Goal: Task Accomplishment & Management: Manage account settings

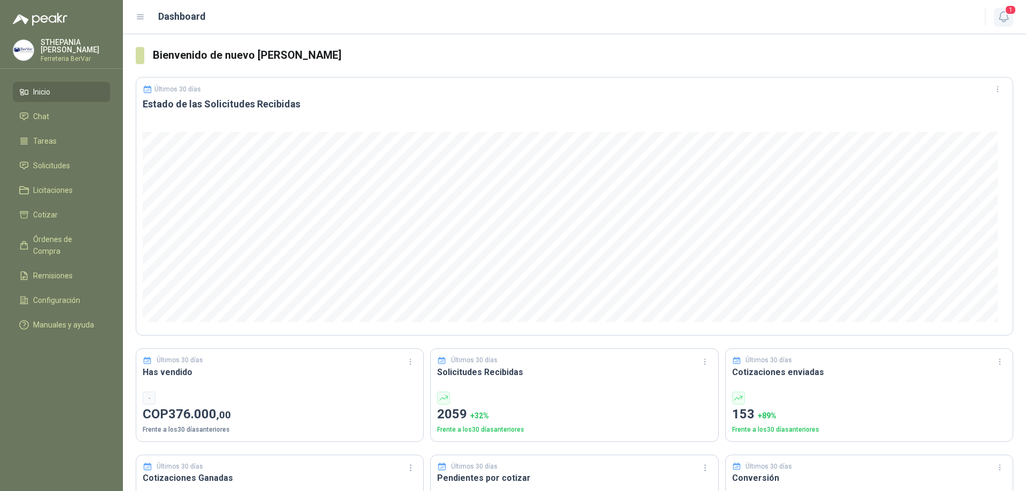
click at [1000, 13] on icon "button" at bounding box center [1003, 17] width 9 height 10
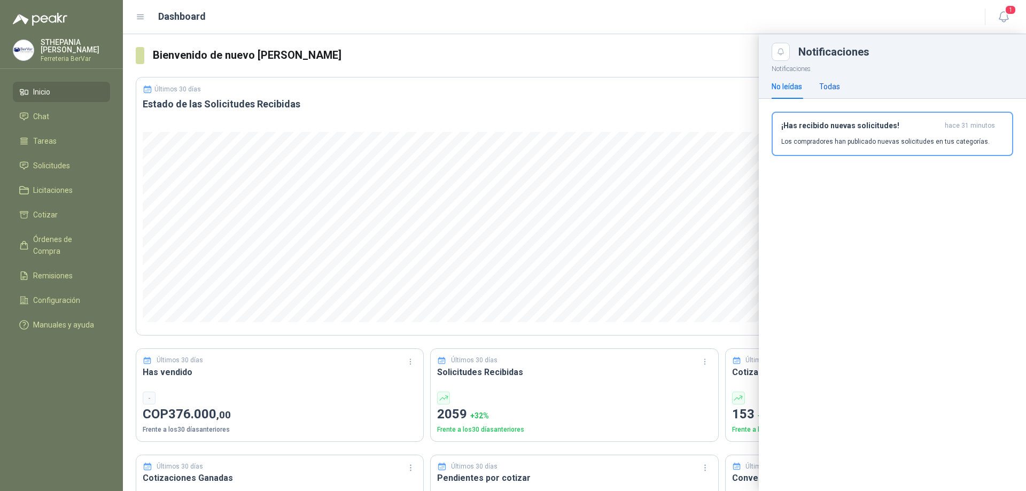
click at [835, 86] on div "Todas" at bounding box center [829, 87] width 21 height 12
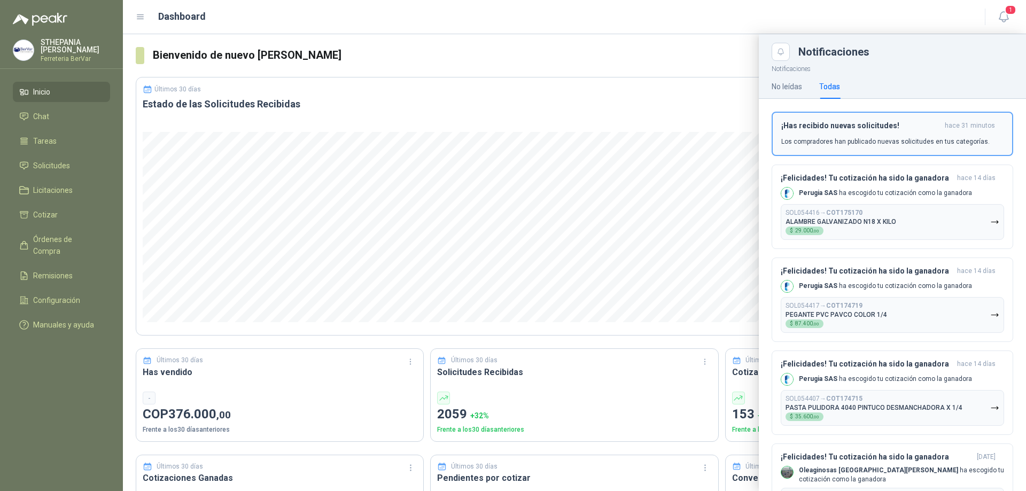
click at [840, 129] on h3 "¡Has recibido nuevas solicitudes!" at bounding box center [860, 125] width 159 height 9
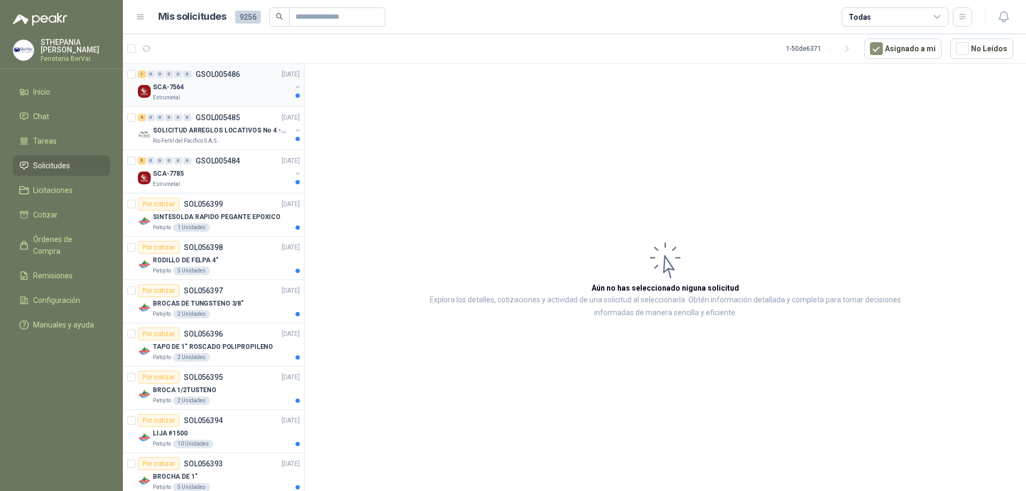
click at [241, 89] on div "SCA-7564" at bounding box center [222, 87] width 138 height 13
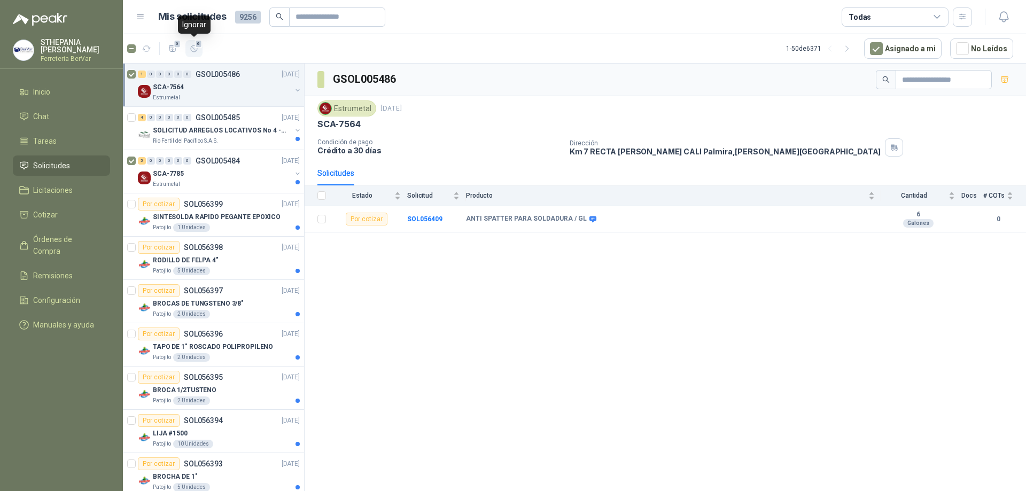
click at [197, 48] on span "6" at bounding box center [198, 44] width 7 height 9
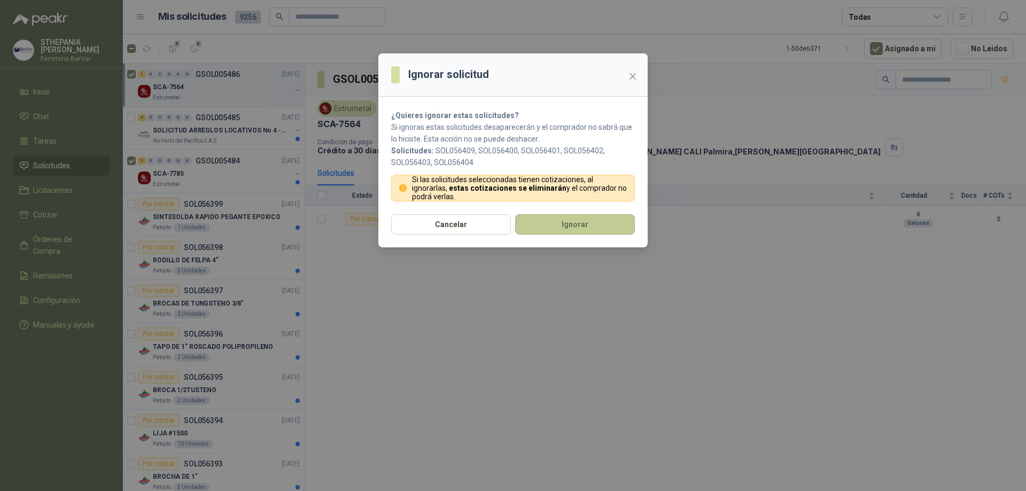
drag, startPoint x: 615, startPoint y: 221, endPoint x: 611, endPoint y: 223, distance: 5.5
click at [611, 223] on button "Ignorar" at bounding box center [575, 224] width 120 height 20
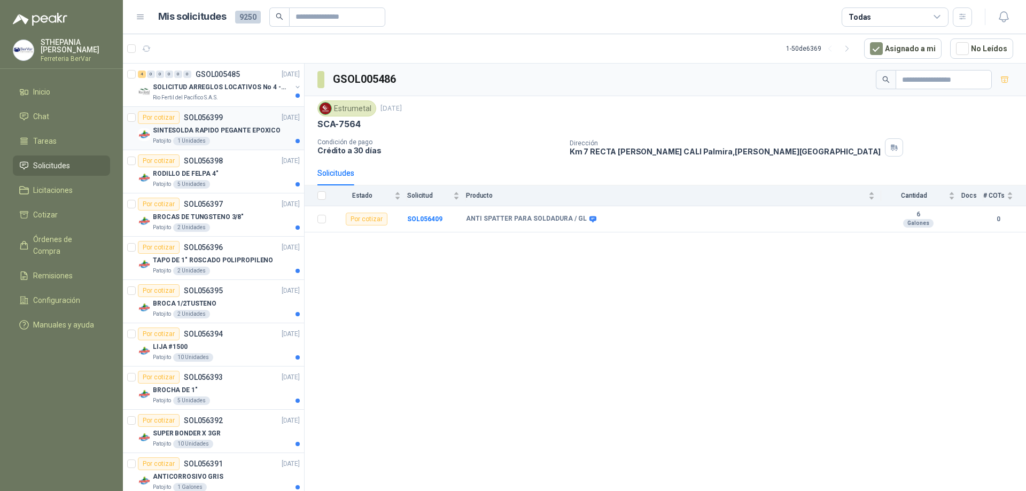
click at [276, 128] on div "SINTESOLDA RAPIDO PEGANTE EPOXICO" at bounding box center [226, 130] width 147 height 13
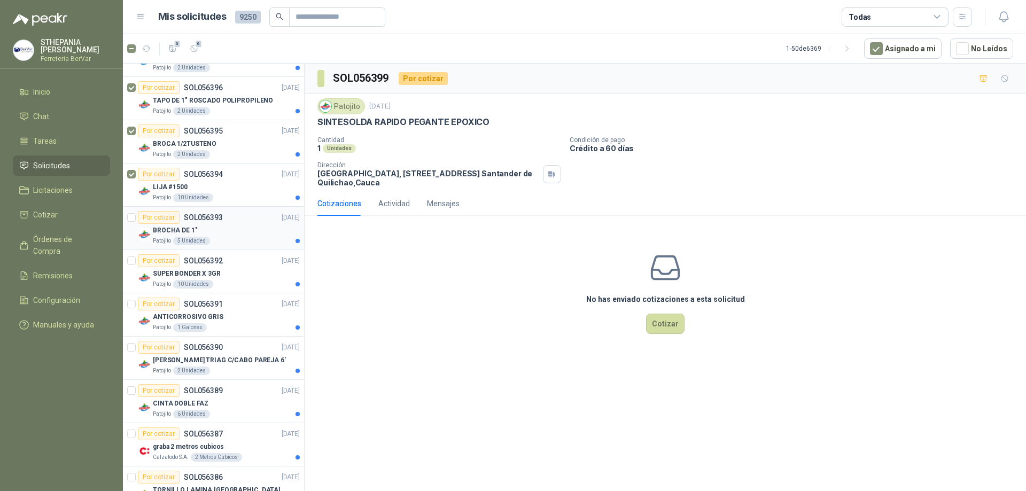
scroll to position [160, 0]
click at [134, 264] on div at bounding box center [131, 271] width 9 height 34
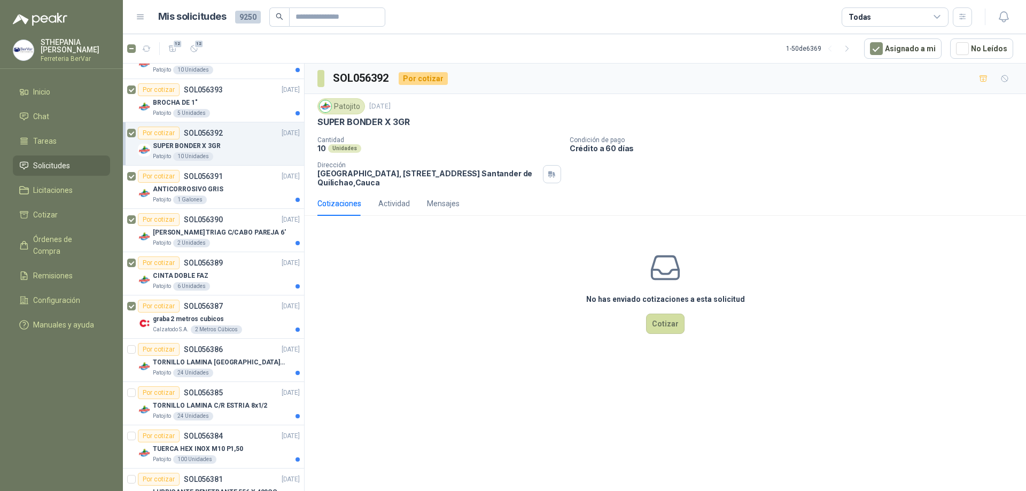
scroll to position [321, 0]
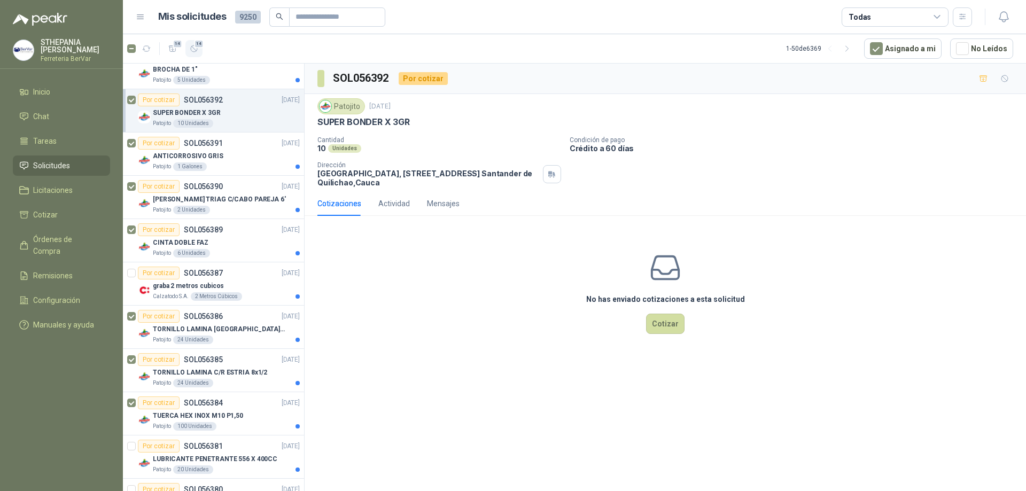
click at [196, 50] on icon "button" at bounding box center [194, 48] width 9 height 9
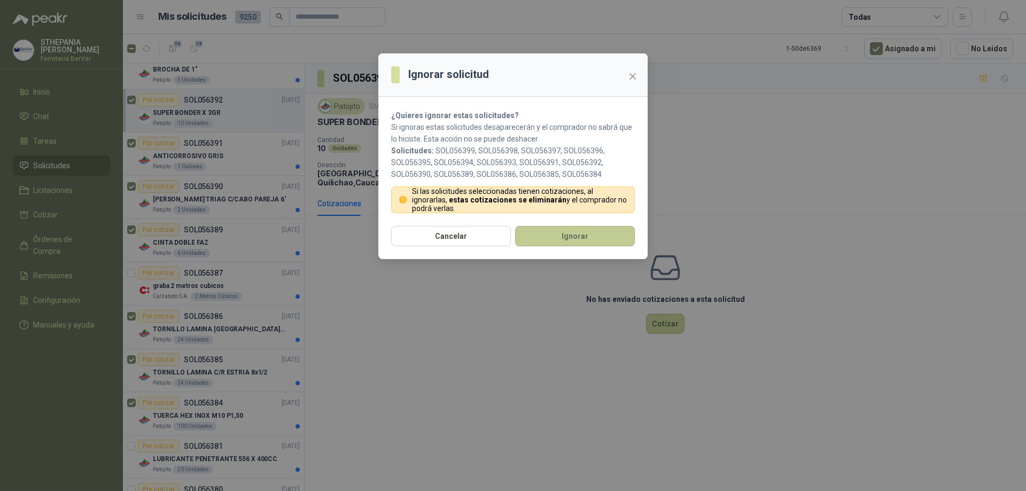
click at [588, 241] on button "Ignorar" at bounding box center [575, 236] width 120 height 20
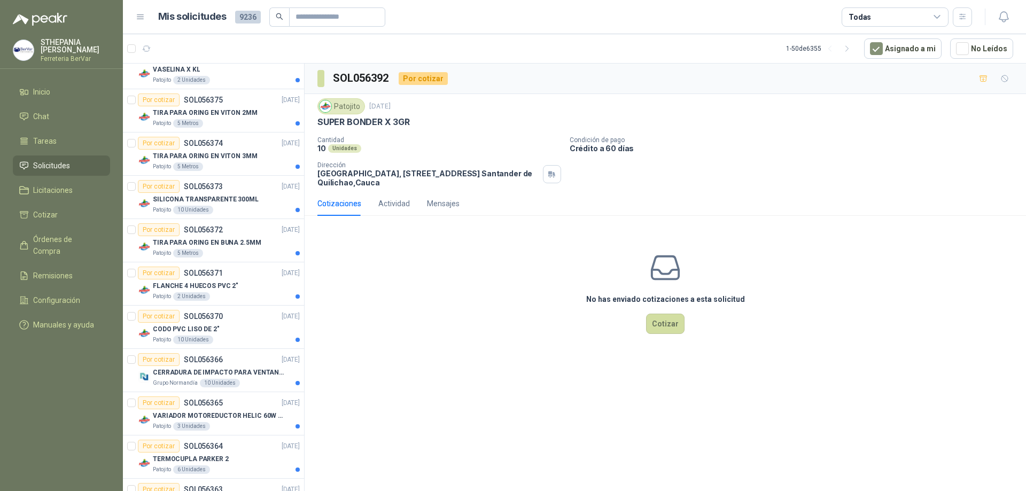
scroll to position [0, 0]
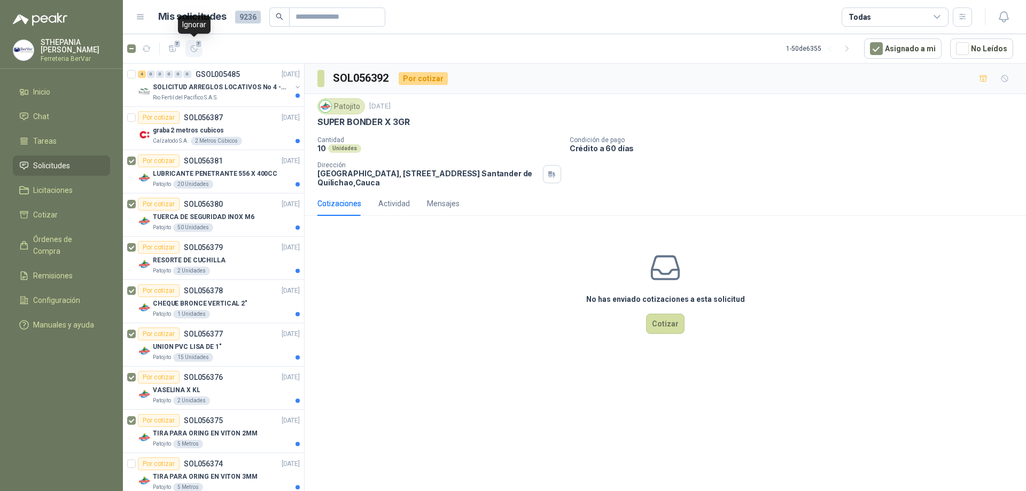
click at [194, 46] on icon "button" at bounding box center [194, 48] width 9 height 9
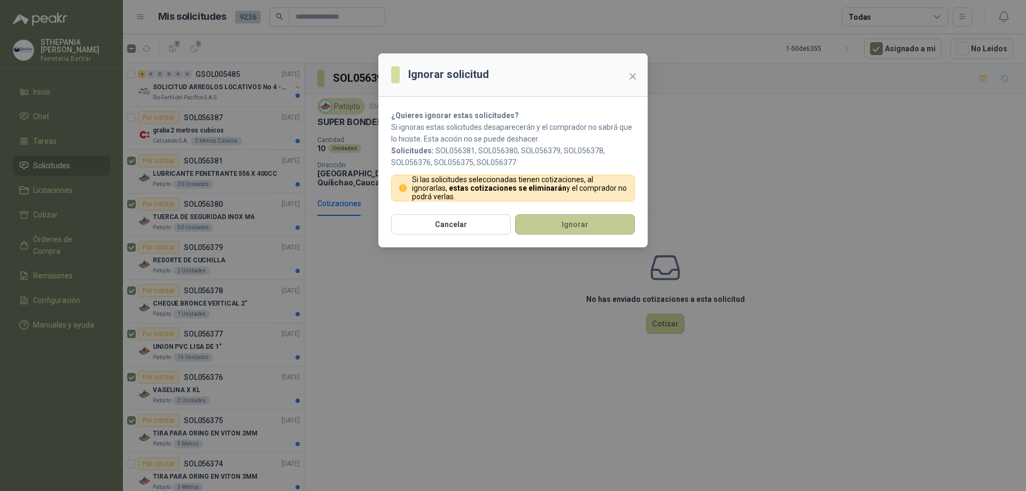
click at [573, 222] on button "Ignorar" at bounding box center [575, 224] width 120 height 20
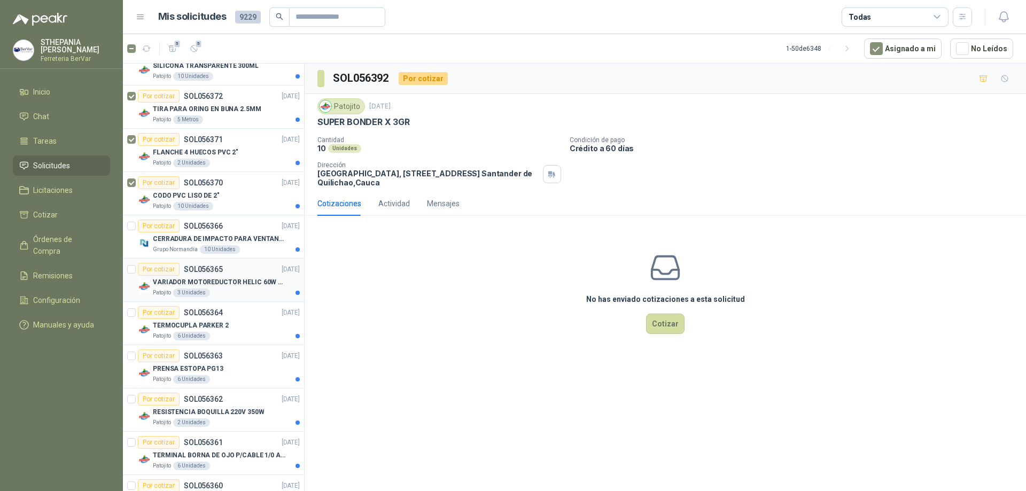
scroll to position [160, 0]
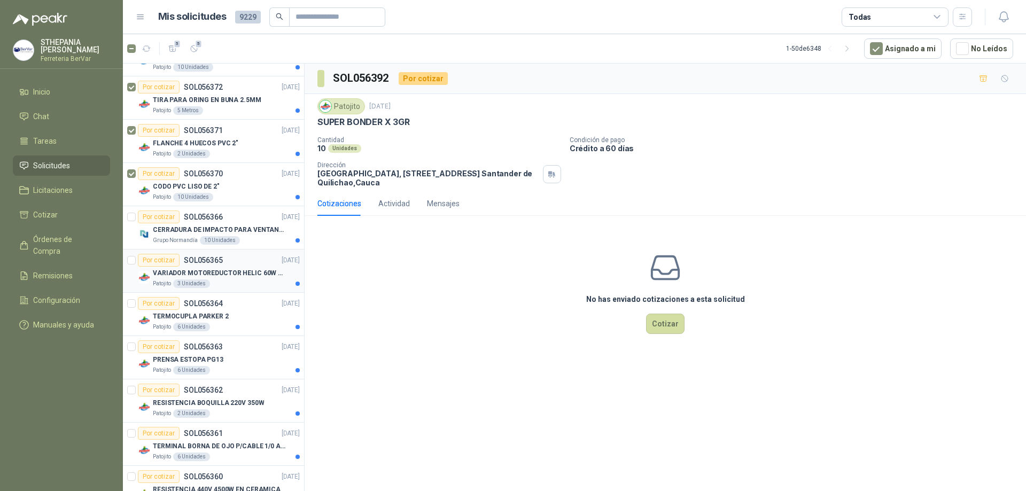
click at [133, 264] on div at bounding box center [131, 271] width 9 height 34
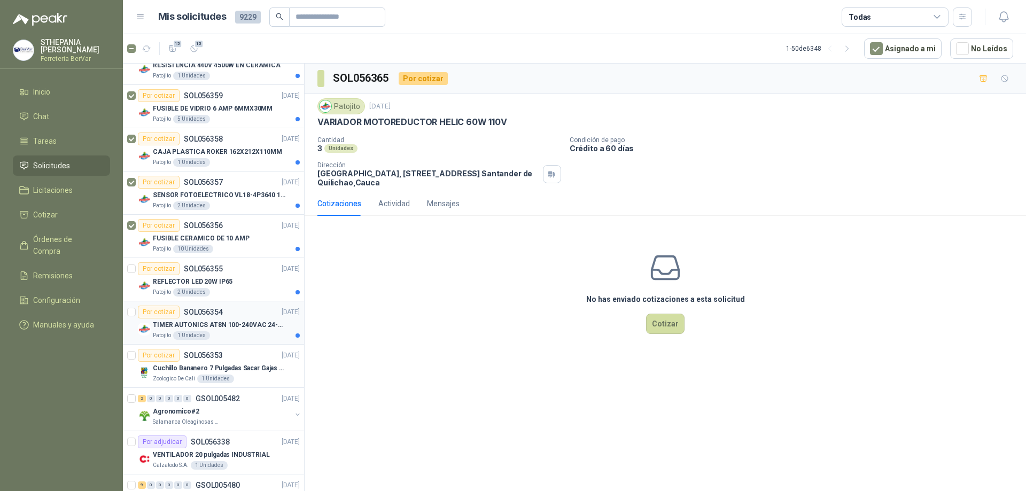
scroll to position [588, 0]
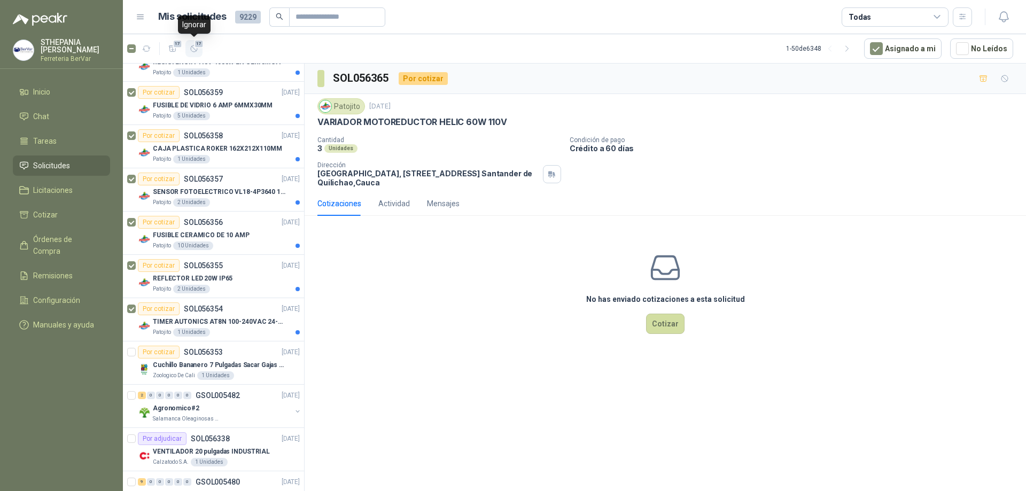
click at [196, 49] on icon "button" at bounding box center [194, 48] width 9 height 9
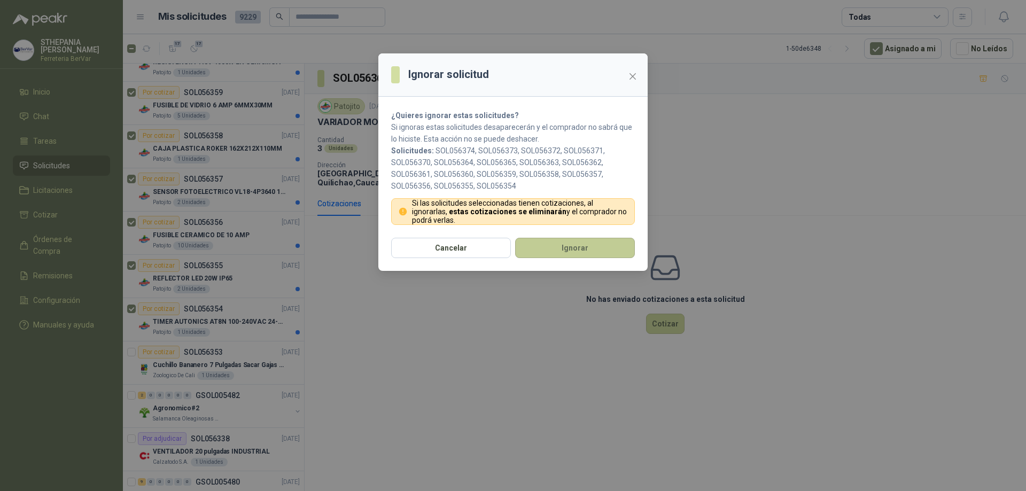
click at [532, 240] on button "Ignorar" at bounding box center [575, 248] width 120 height 20
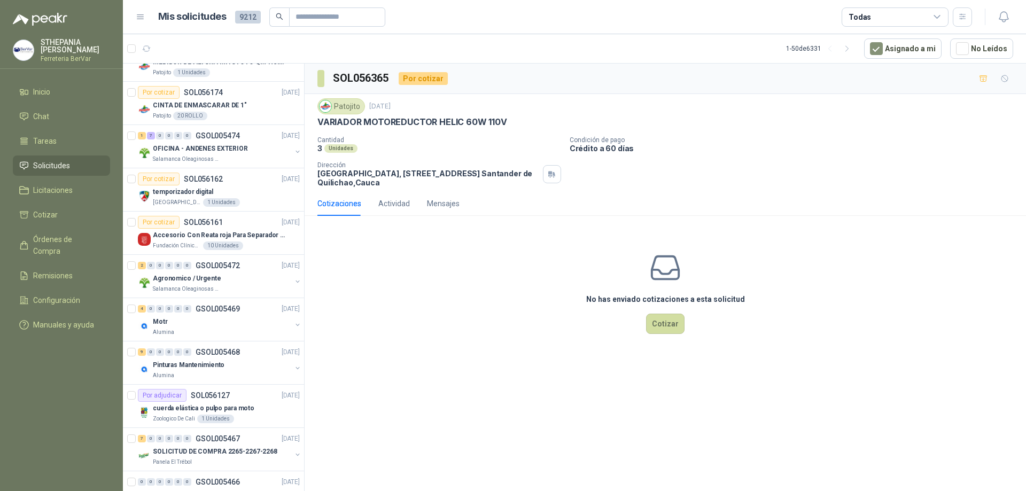
scroll to position [0, 0]
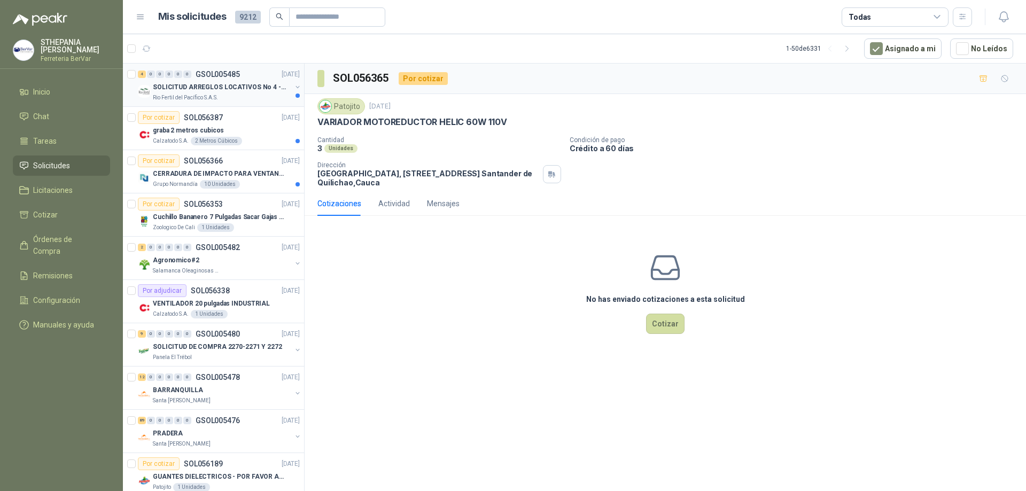
click at [210, 77] on p "GSOL005485" at bounding box center [218, 74] width 44 height 7
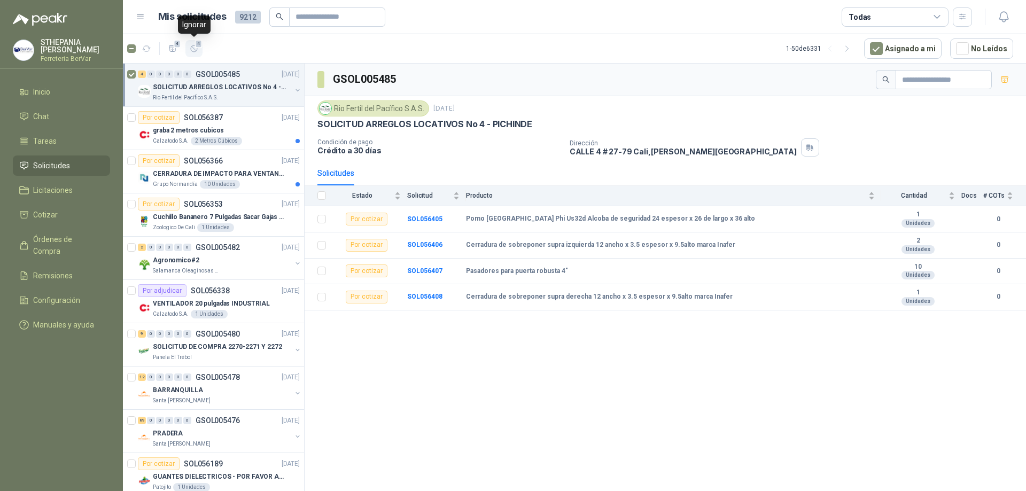
click at [200, 53] on button "4" at bounding box center [193, 48] width 17 height 17
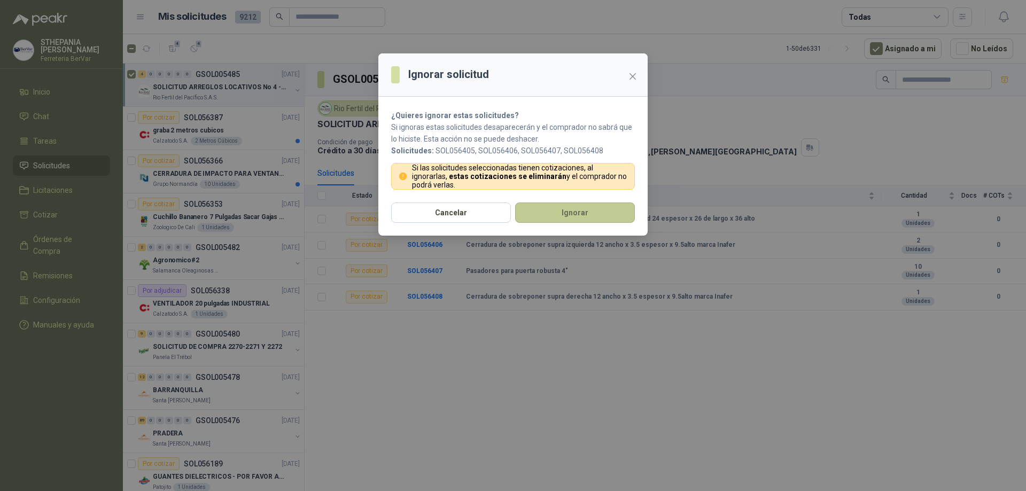
click at [615, 209] on button "Ignorar" at bounding box center [575, 212] width 120 height 20
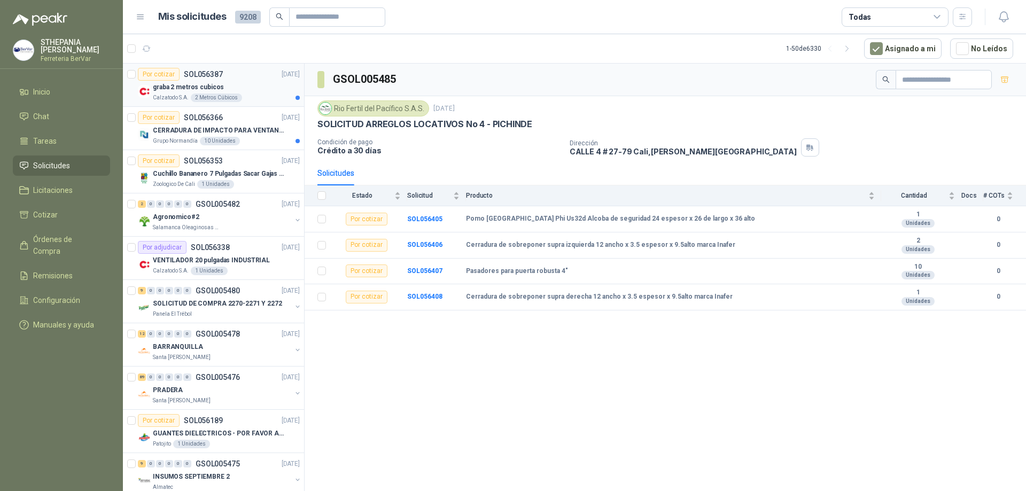
click at [159, 81] on div "graba 2 metros cubicos" at bounding box center [226, 87] width 147 height 13
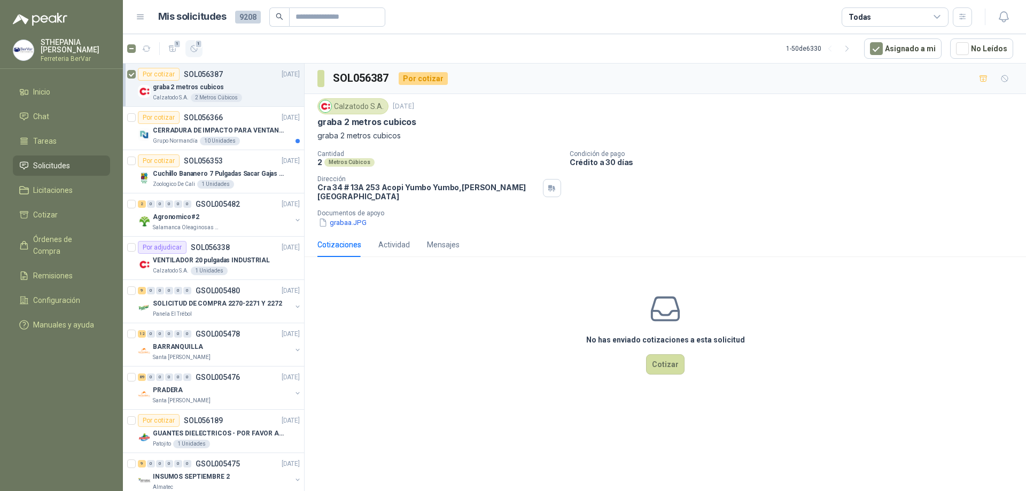
click at [202, 46] on span "1" at bounding box center [198, 44] width 7 height 9
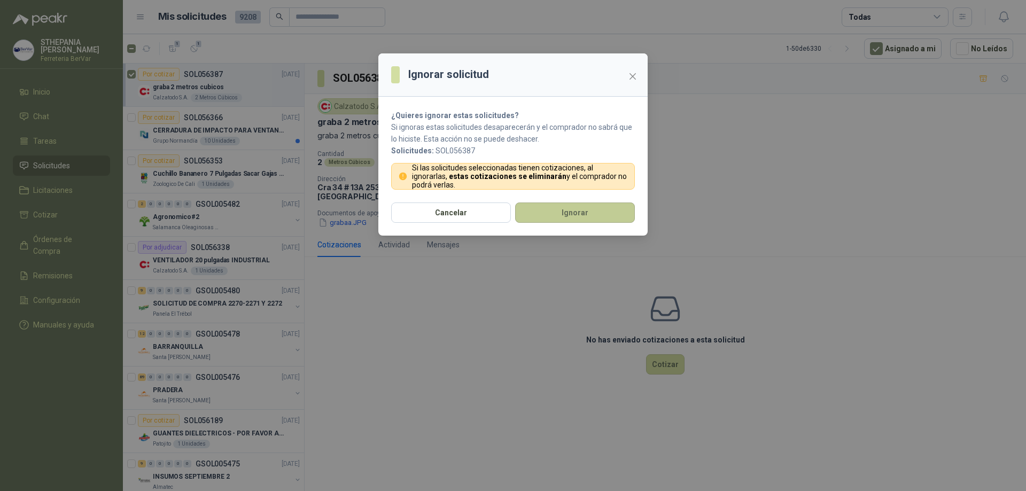
click at [548, 210] on button "Ignorar" at bounding box center [575, 212] width 120 height 20
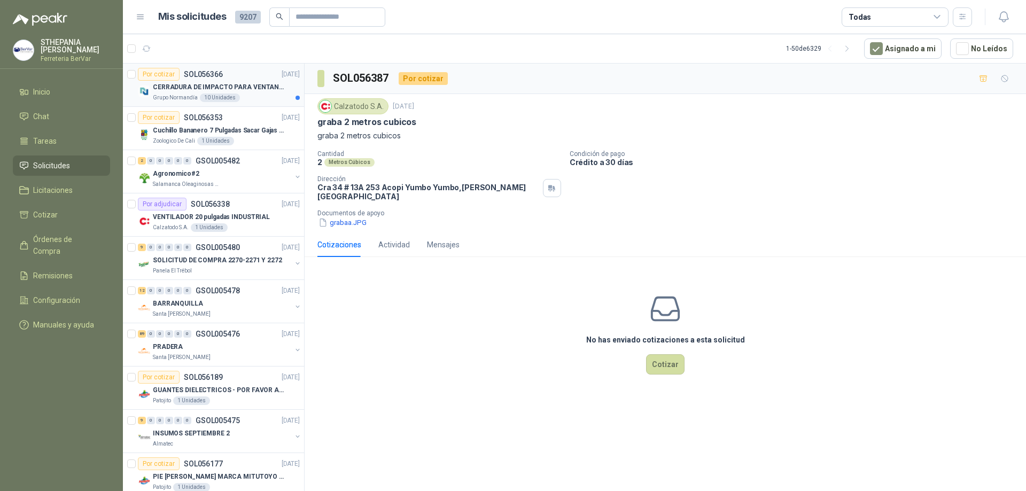
click at [264, 91] on p "CERRADURA DE IMPACTO PARA VENTANAS" at bounding box center [219, 87] width 133 height 10
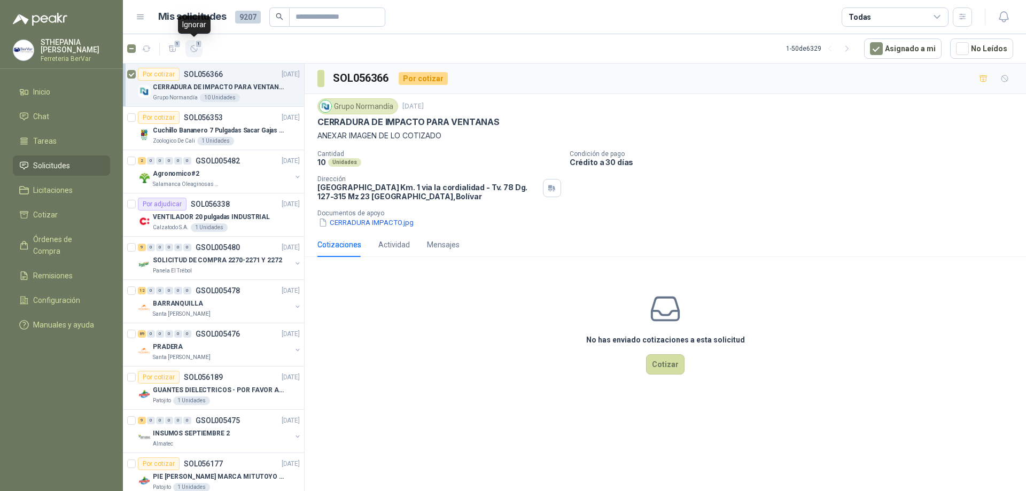
click at [190, 52] on icon "button" at bounding box center [194, 48] width 9 height 9
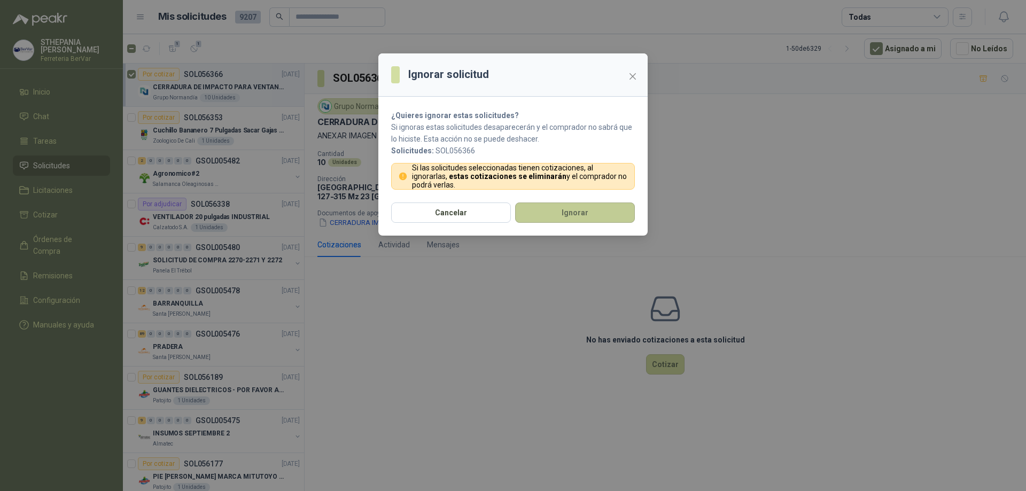
click at [567, 206] on button "Ignorar" at bounding box center [575, 212] width 120 height 20
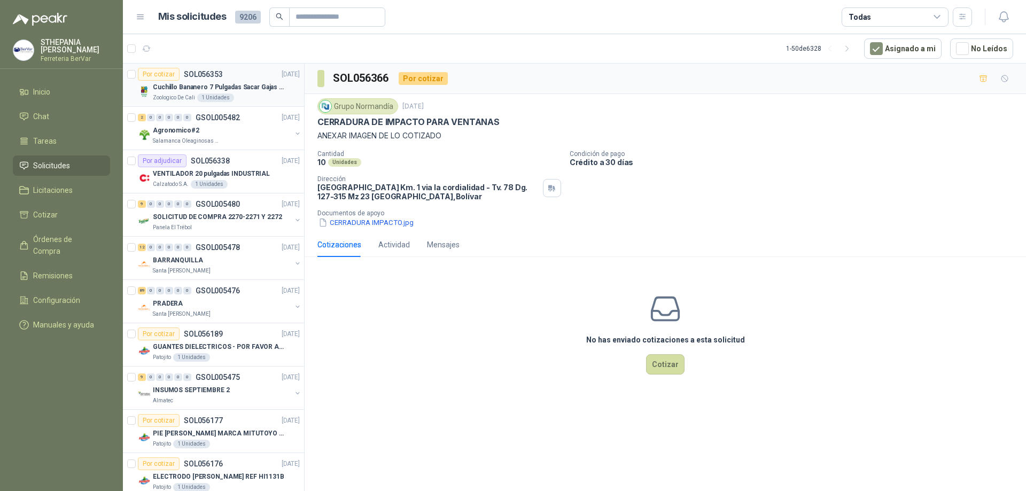
click at [141, 93] on img at bounding box center [144, 91] width 13 height 13
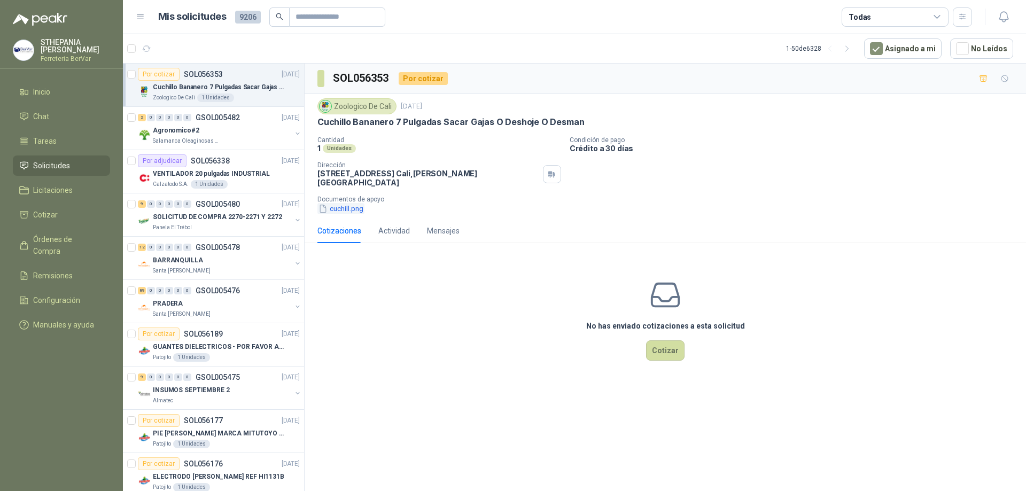
click at [341, 203] on button "cuchill.png" at bounding box center [340, 208] width 47 height 11
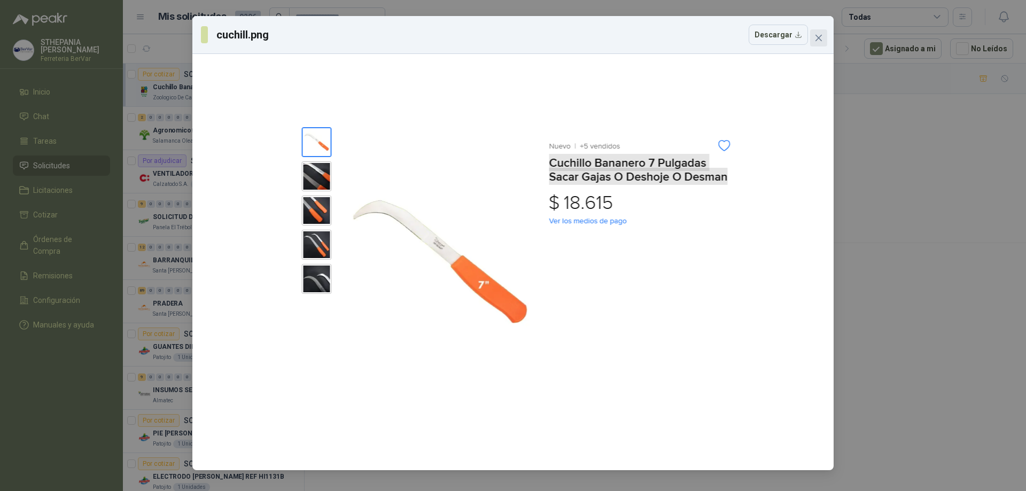
click at [815, 36] on icon "close" at bounding box center [818, 38] width 9 height 9
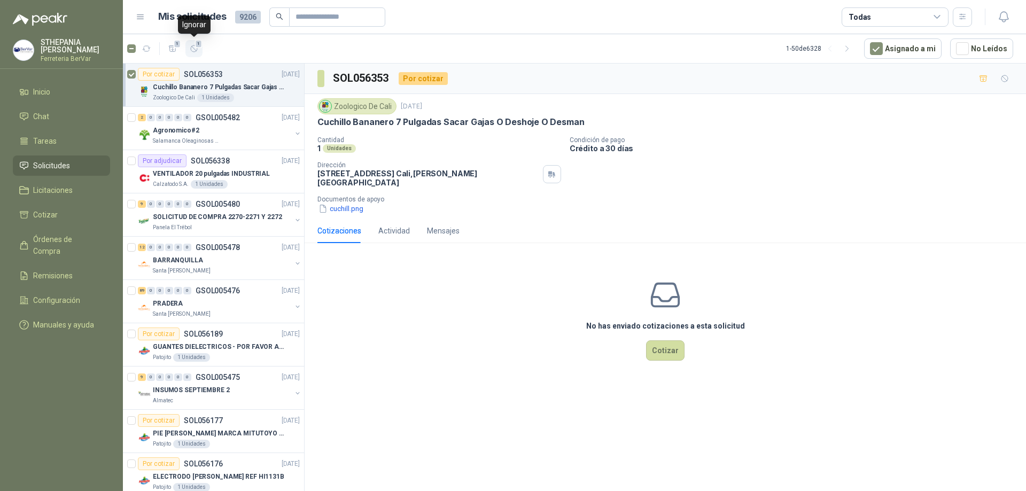
click at [192, 48] on icon "button" at bounding box center [194, 48] width 9 height 9
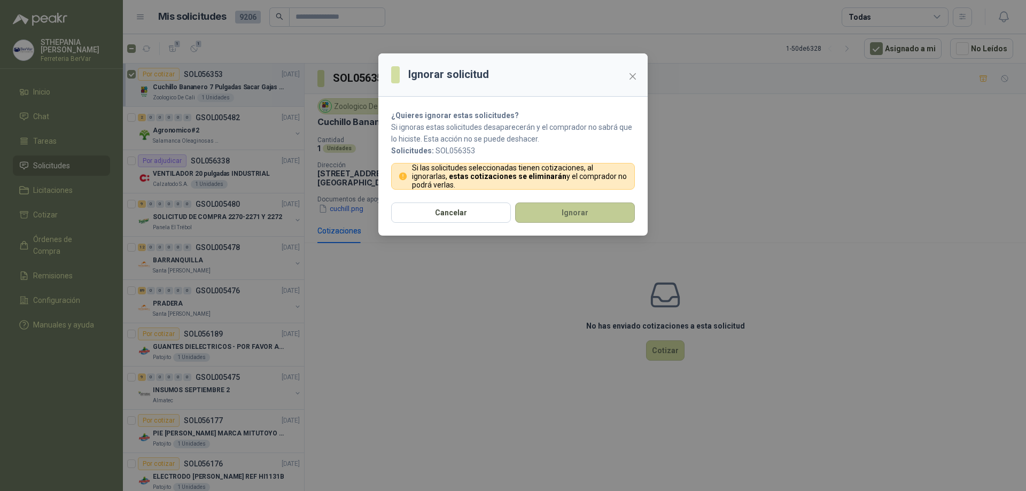
click at [550, 206] on button "Ignorar" at bounding box center [575, 212] width 120 height 20
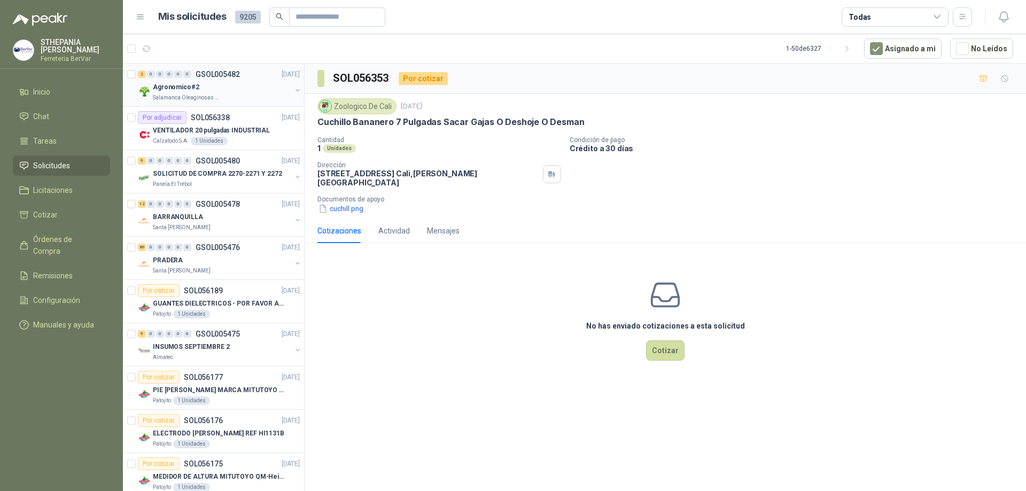
click at [207, 83] on div "Agronomico#2" at bounding box center [222, 87] width 138 height 13
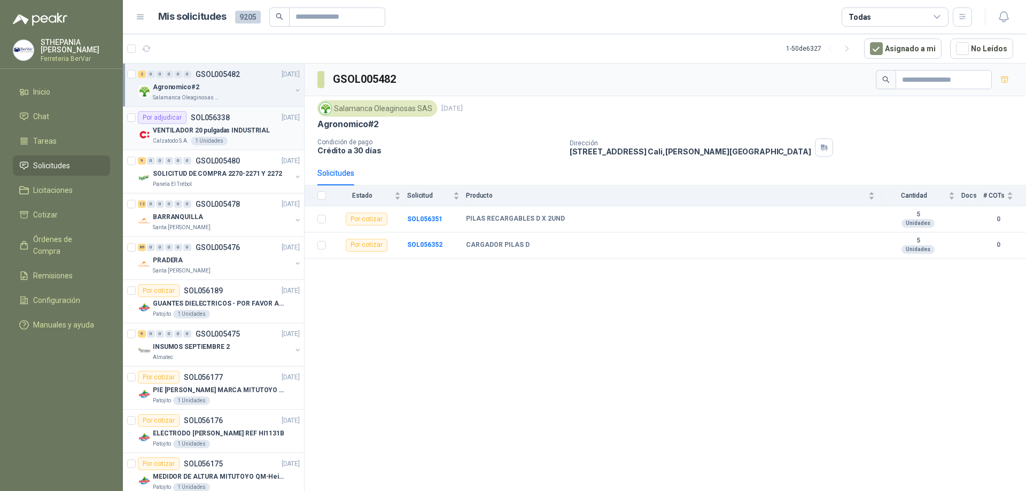
click at [169, 138] on p "Calzatodo S.A." at bounding box center [171, 141] width 36 height 9
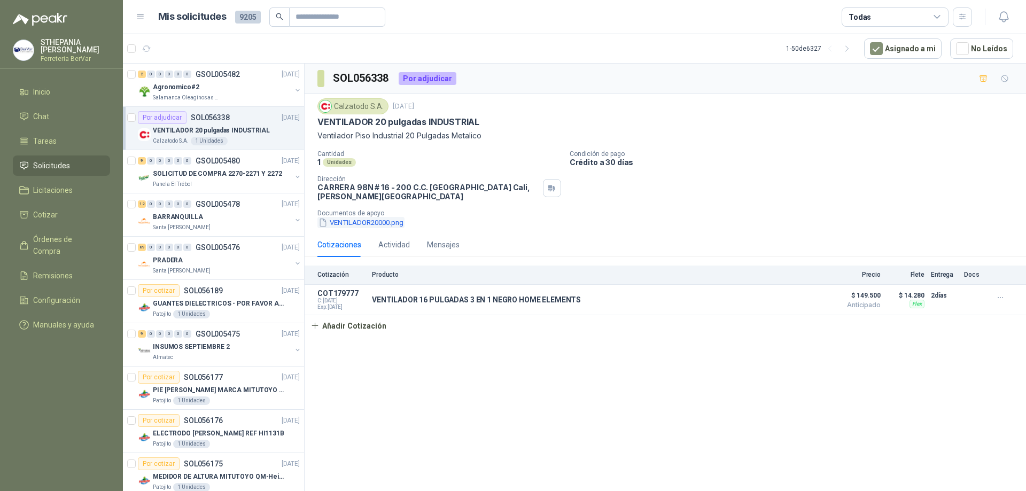
click at [380, 225] on button "VENTILADOR20000.png" at bounding box center [360, 222] width 87 height 11
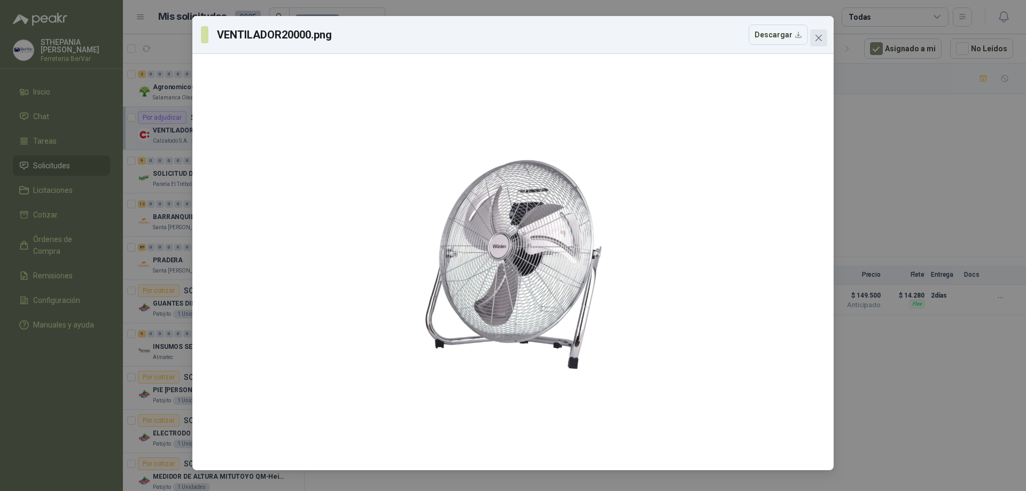
click at [815, 44] on button "Close" at bounding box center [818, 37] width 17 height 17
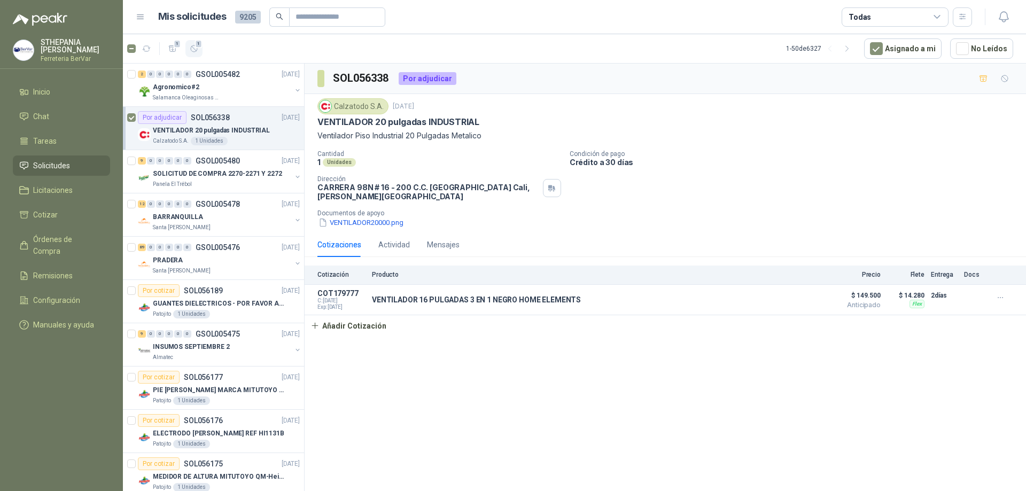
click at [197, 48] on span "1" at bounding box center [198, 44] width 7 height 9
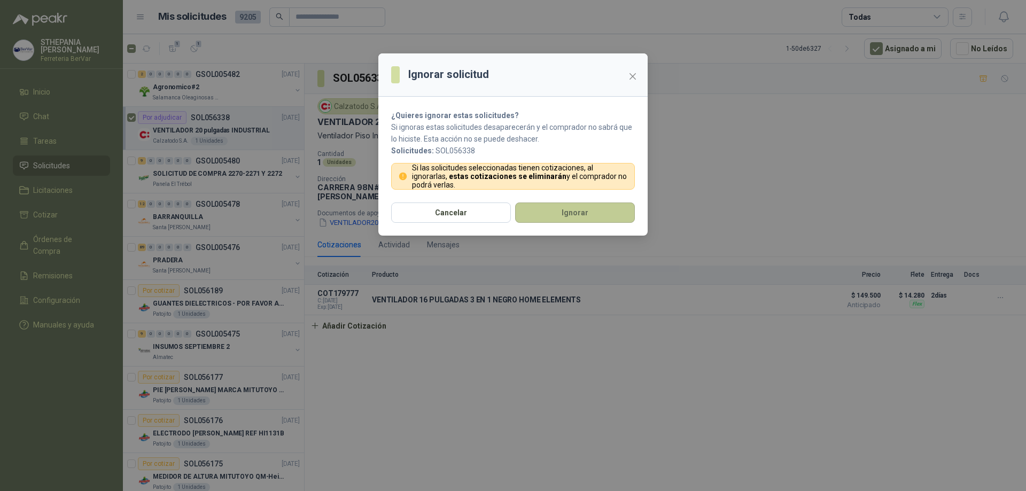
click at [544, 210] on button "Ignorar" at bounding box center [575, 212] width 120 height 20
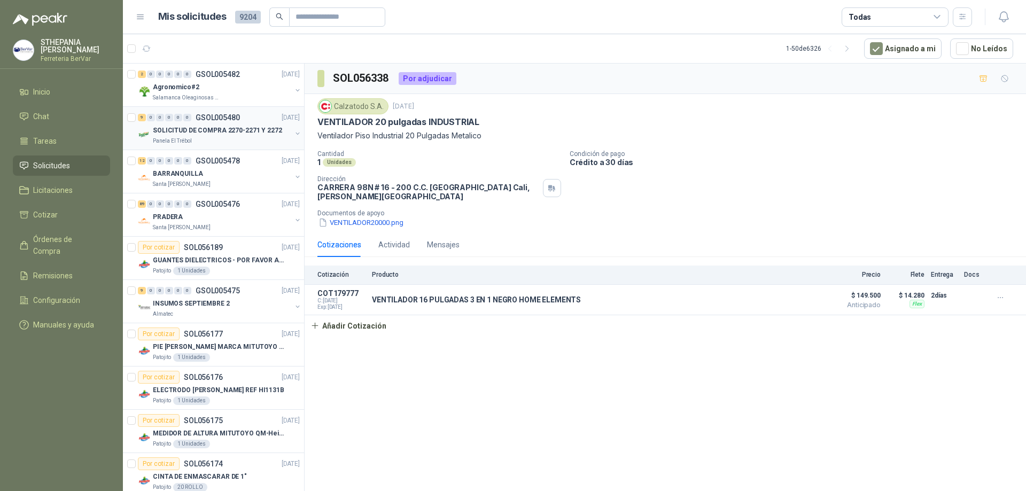
click at [259, 124] on div "SOLICITUD DE COMPRA 2270-2271 Y 2272" at bounding box center [222, 130] width 138 height 13
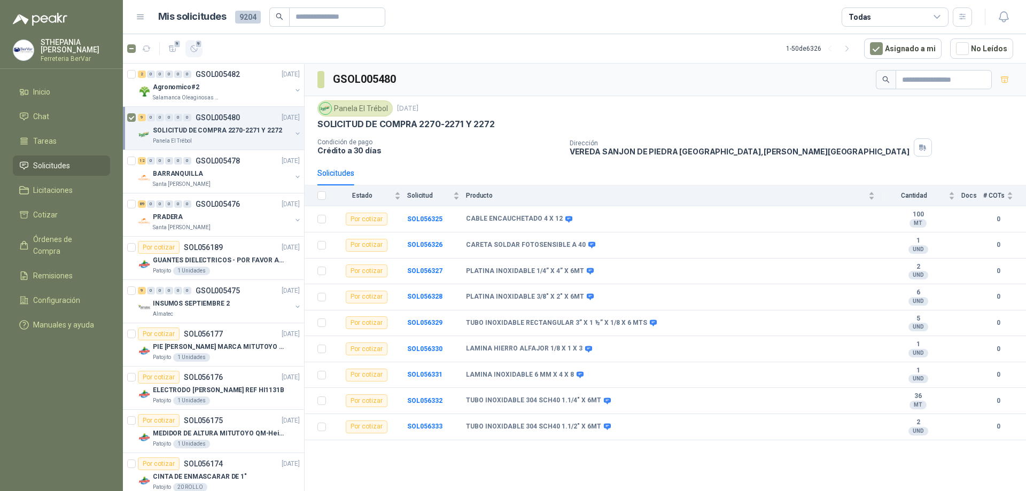
click at [198, 46] on span "9" at bounding box center [198, 44] width 7 height 9
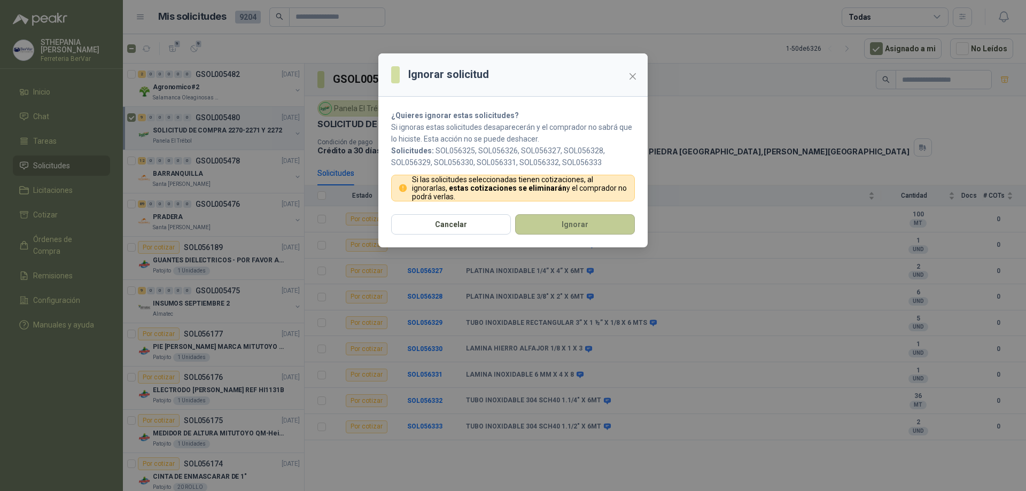
click at [550, 219] on button "Ignorar" at bounding box center [575, 224] width 120 height 20
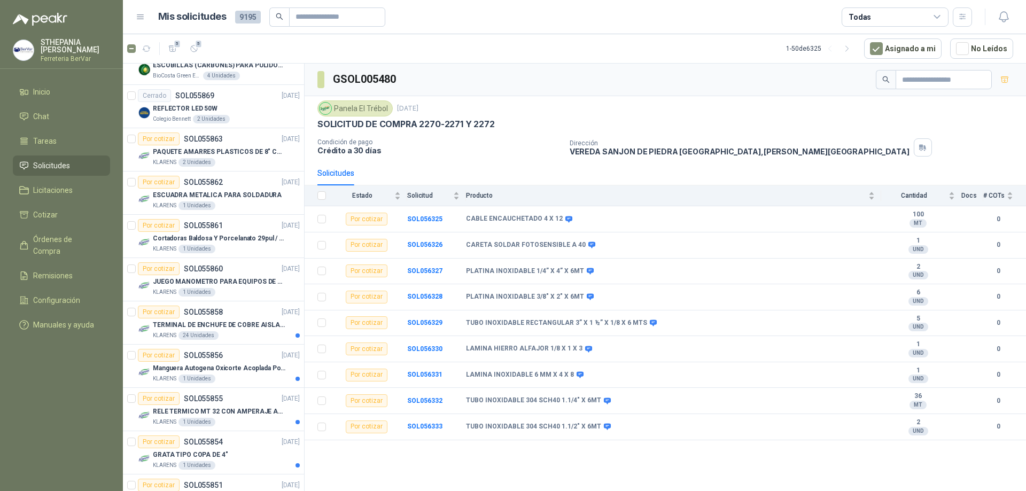
scroll to position [1756, 0]
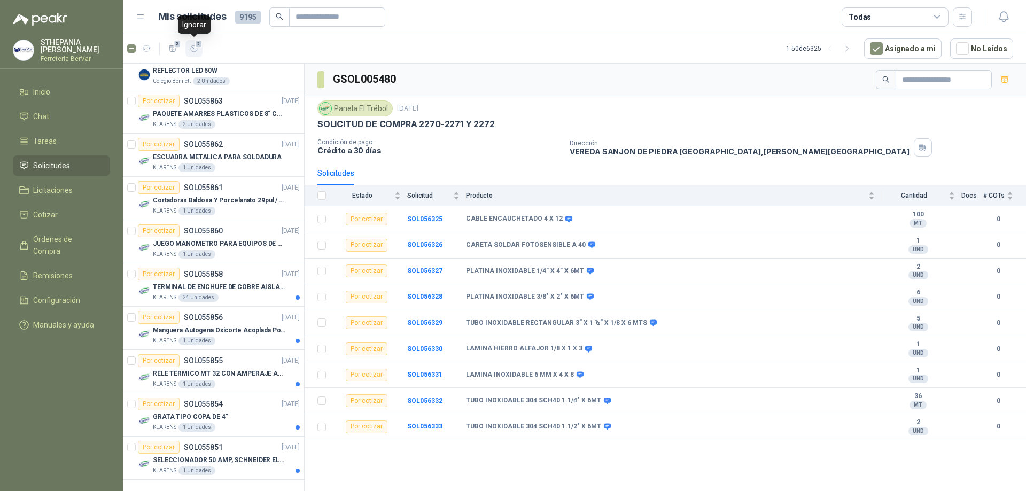
click at [200, 44] on span "5" at bounding box center [198, 44] width 7 height 9
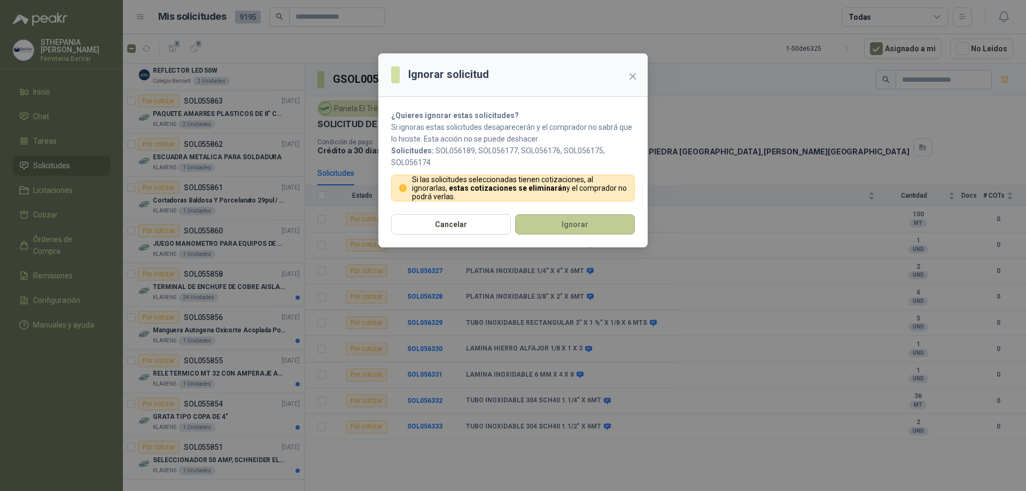
click at [549, 219] on button "Ignorar" at bounding box center [575, 224] width 120 height 20
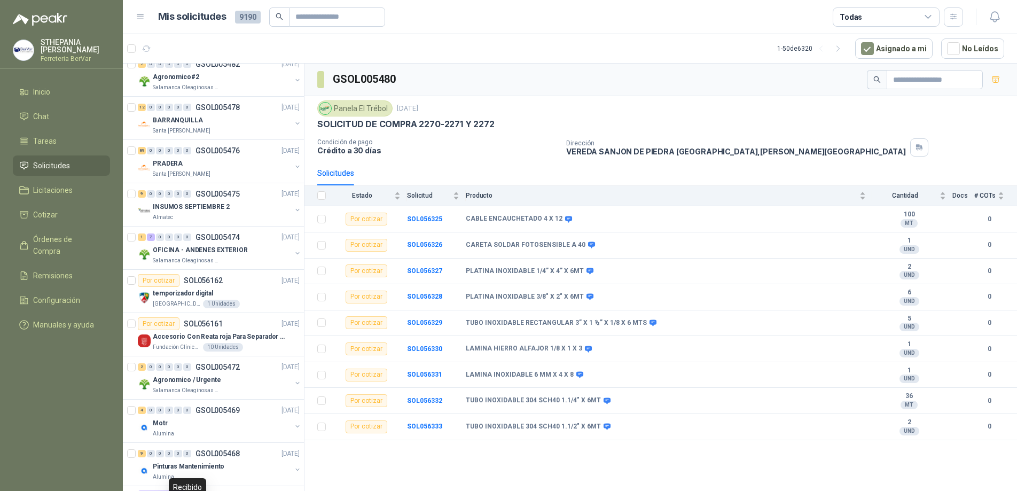
scroll to position [0, 0]
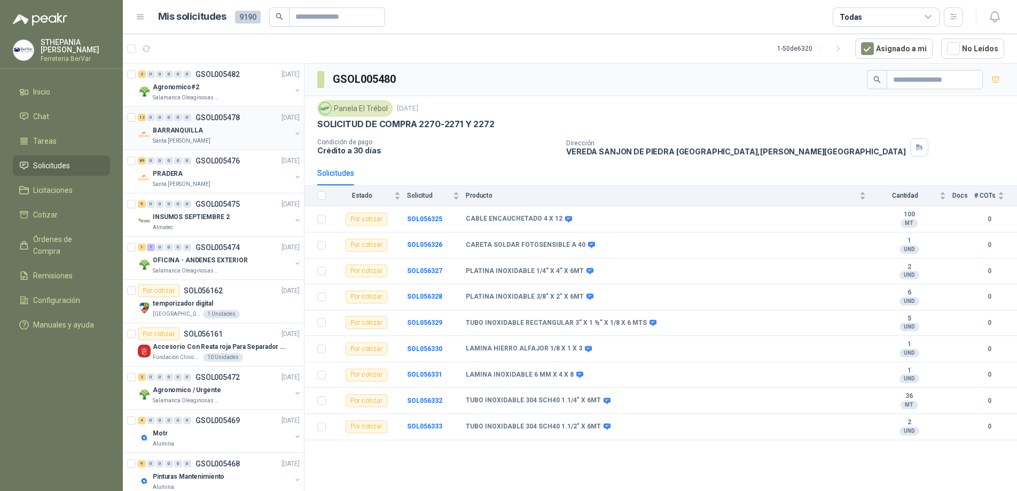
click at [231, 121] on p "GSOL005478" at bounding box center [218, 117] width 44 height 7
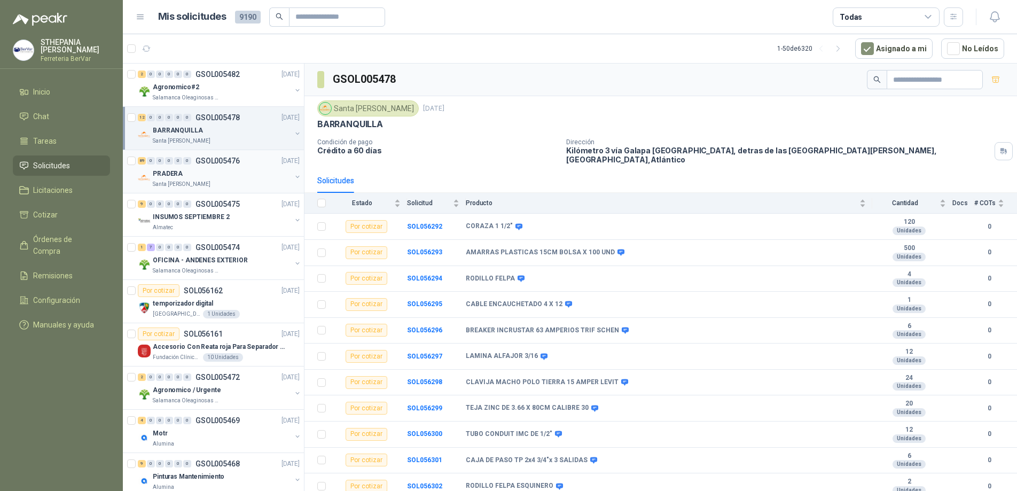
click at [243, 162] on div "89 0 0 0 0 0 GSOL005476 [DATE]" at bounding box center [220, 160] width 164 height 13
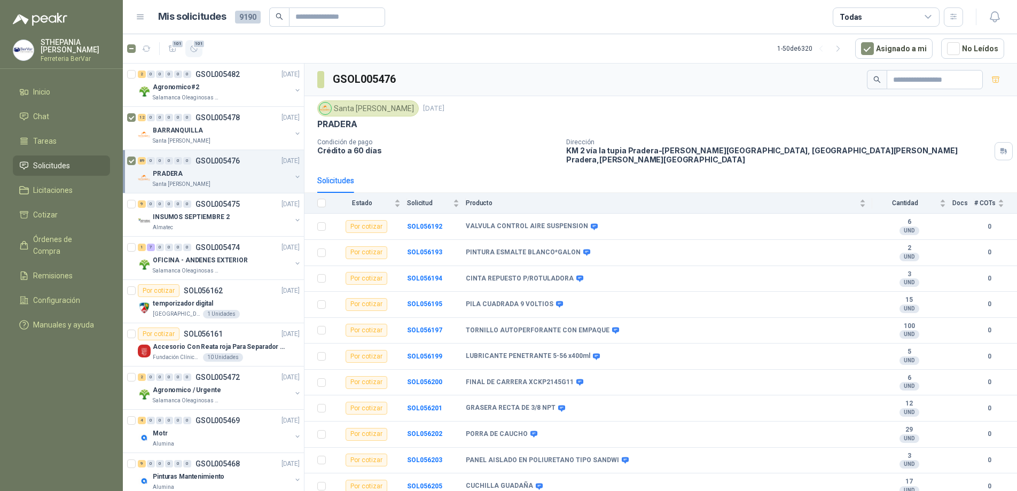
click at [198, 46] on span "101" at bounding box center [198, 44] width 13 height 9
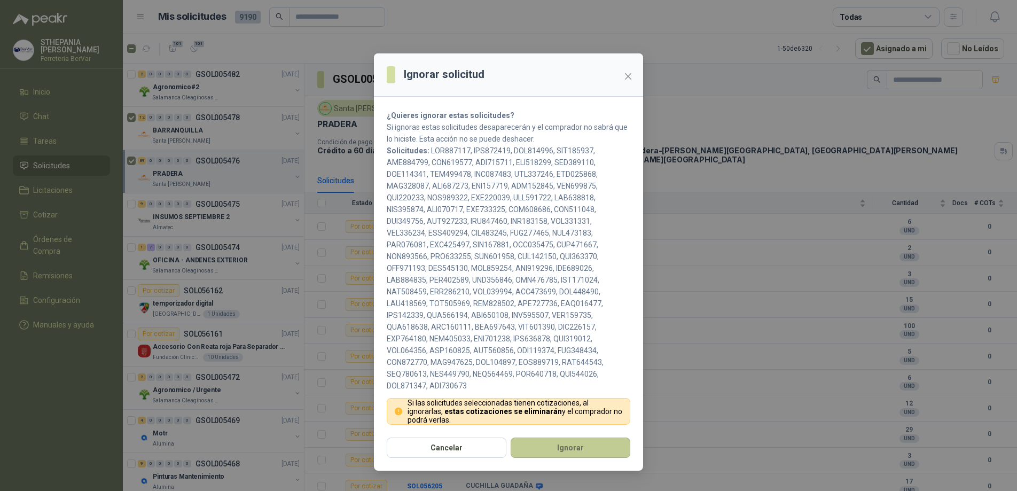
click at [553, 451] on button "Ignorar" at bounding box center [571, 448] width 120 height 20
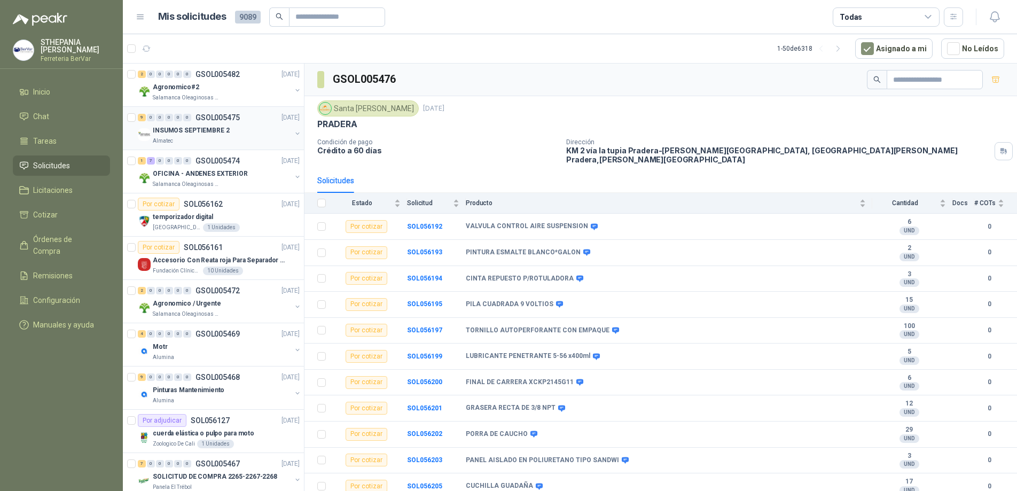
click at [181, 130] on p "INSUMOS SEPTIEMBRE 2" at bounding box center [191, 131] width 77 height 10
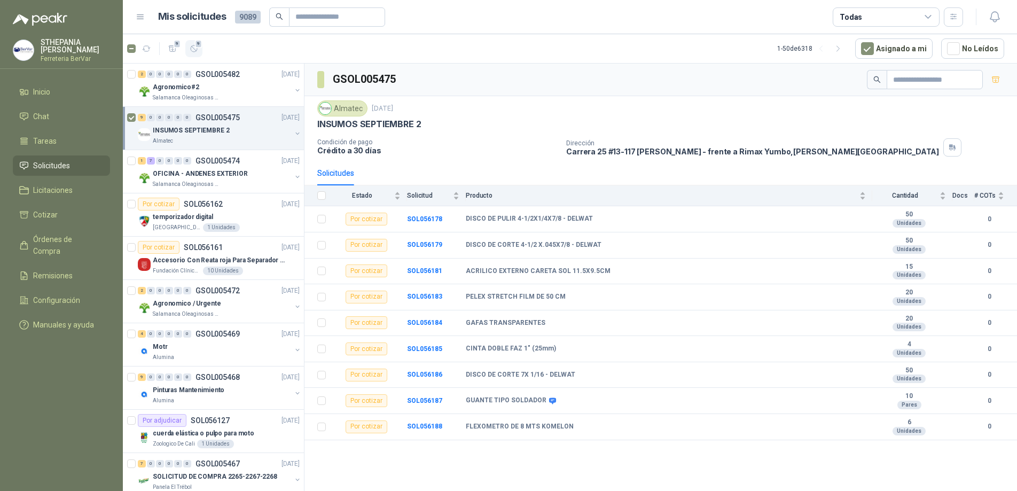
click at [191, 46] on icon "button" at bounding box center [194, 48] width 9 height 9
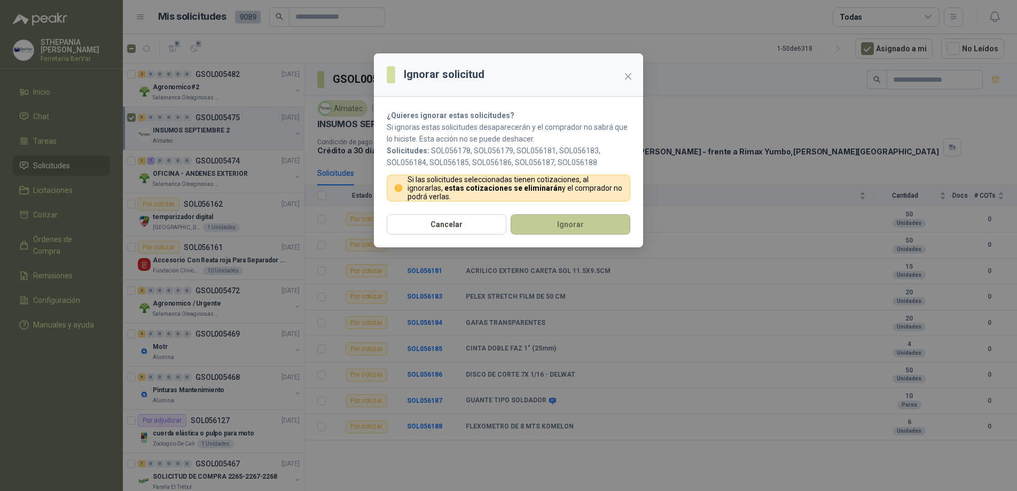
click at [562, 232] on button "Ignorar" at bounding box center [571, 224] width 120 height 20
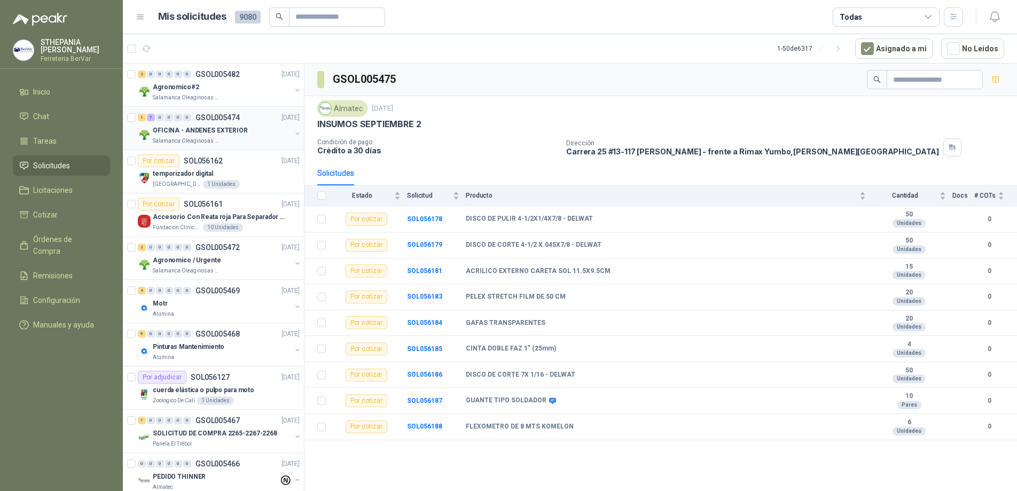
click at [263, 134] on div "OFICINA - ANDENES EXTERIOR" at bounding box center [222, 130] width 138 height 13
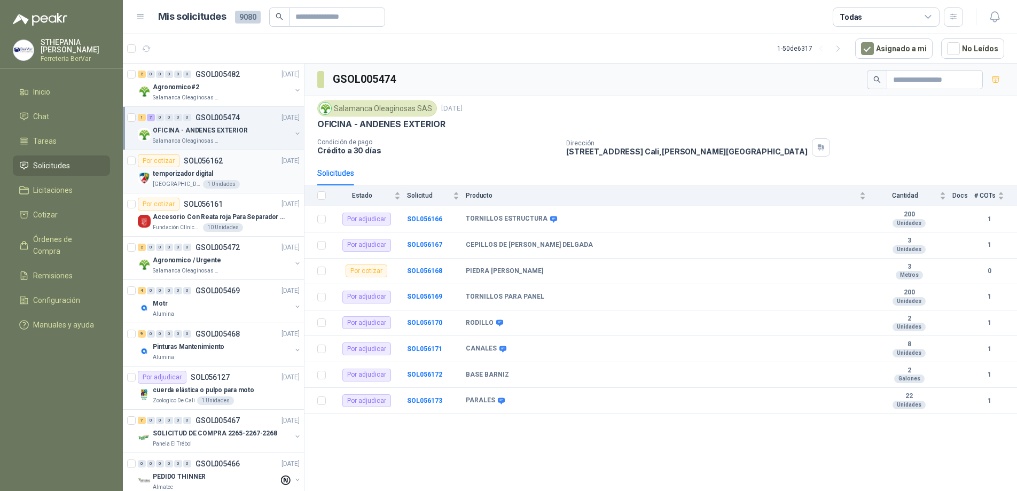
click at [202, 178] on p "temporizador digital" at bounding box center [183, 174] width 60 height 10
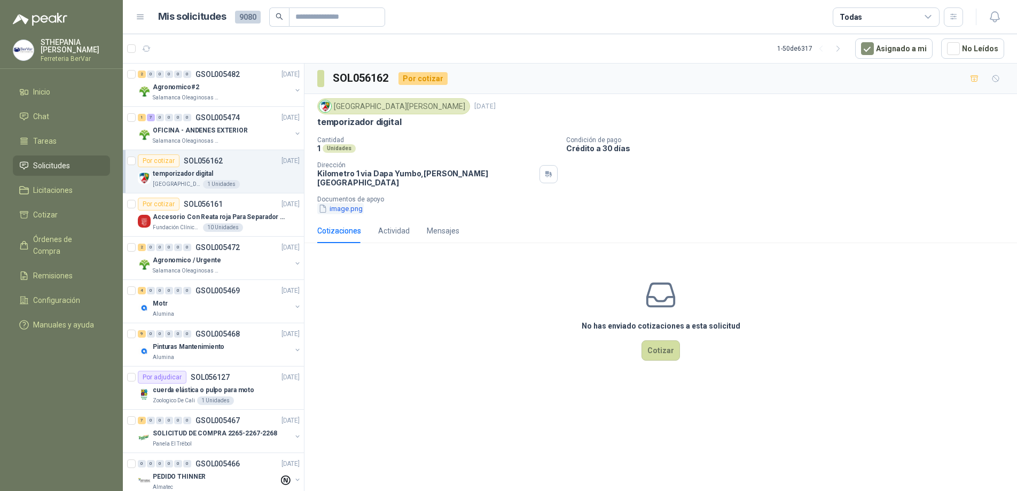
click at [340, 204] on button "image.png" at bounding box center [340, 208] width 46 height 11
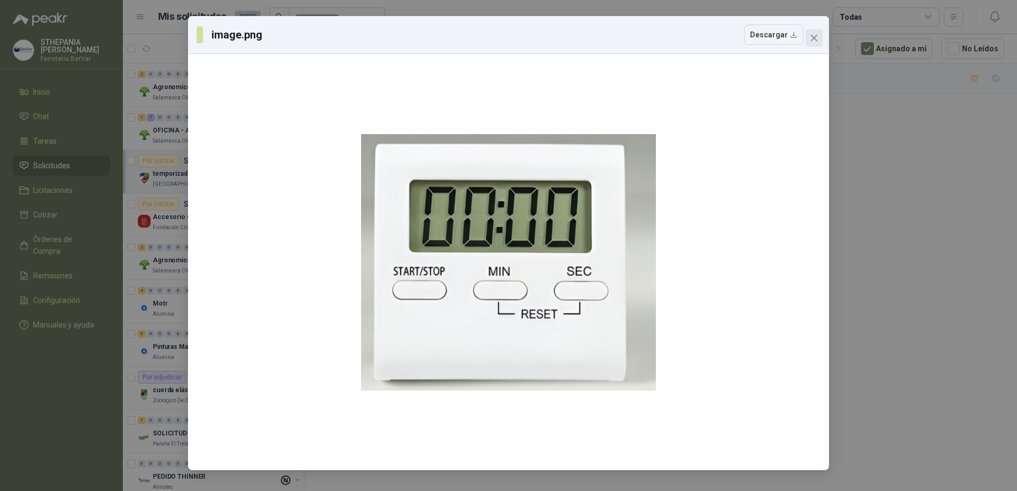
click at [817, 34] on icon "close" at bounding box center [814, 38] width 9 height 9
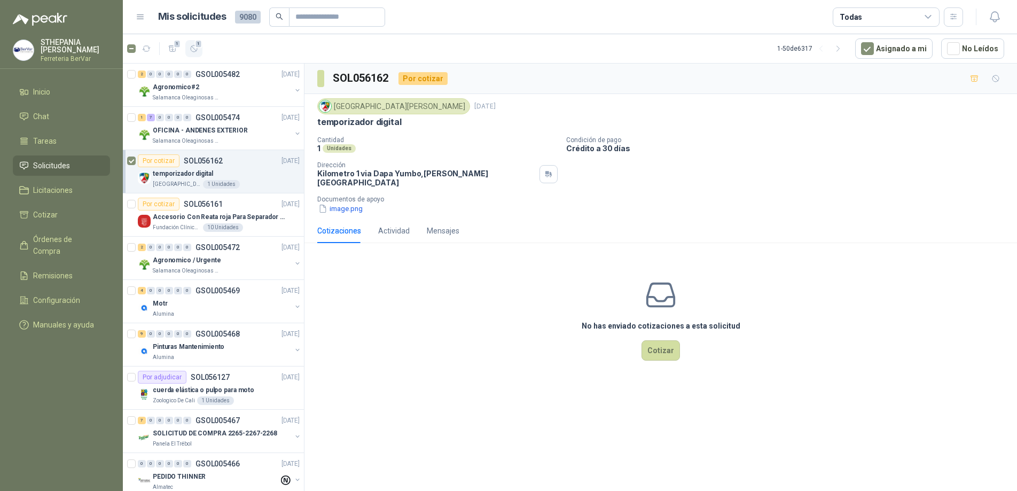
click at [195, 45] on span "1" at bounding box center [198, 44] width 7 height 9
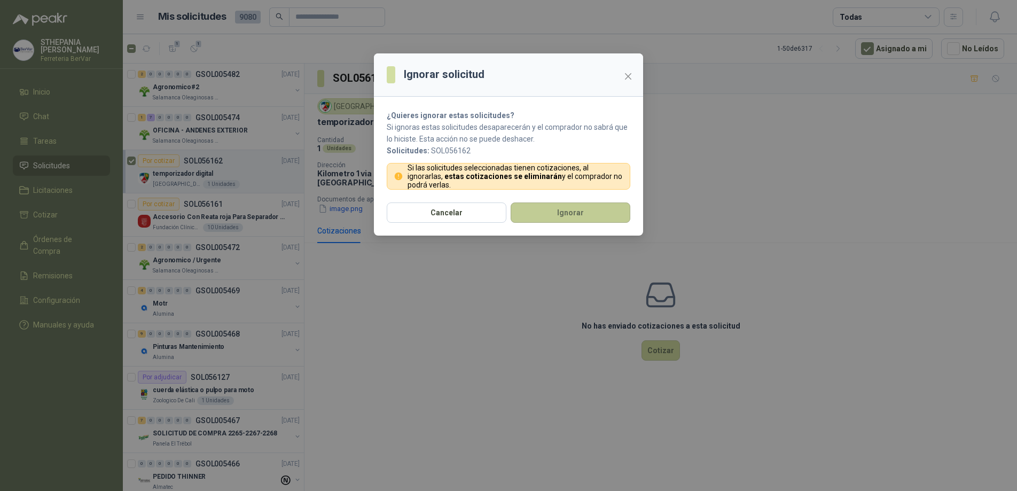
click at [562, 214] on button "Ignorar" at bounding box center [571, 212] width 120 height 20
